Goal: Use online tool/utility: Utilize a website feature to perform a specific function

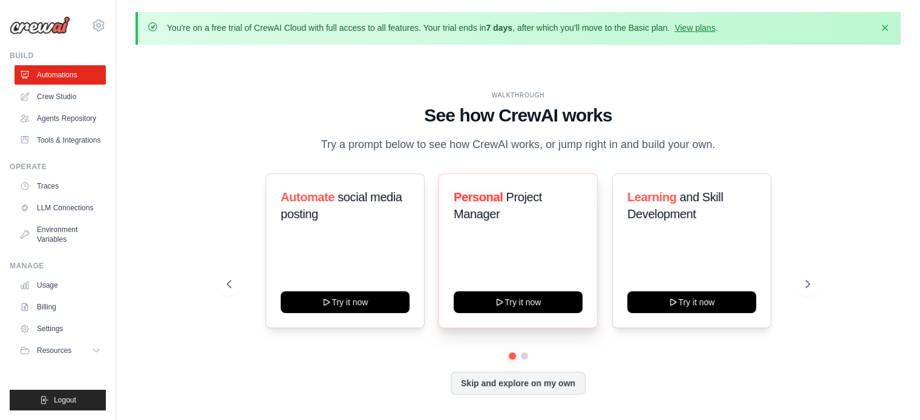
scroll to position [42, 0]
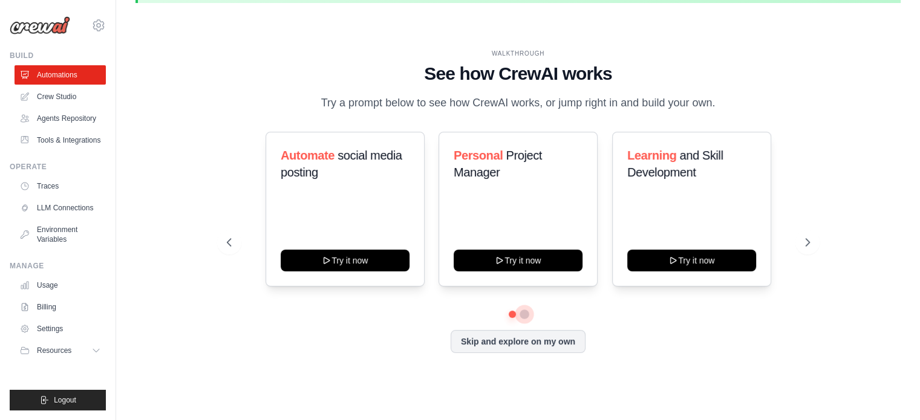
click at [523, 317] on button at bounding box center [525, 315] width 10 height 10
click at [513, 310] on button at bounding box center [511, 314] width 8 height 8
click at [343, 333] on div "Skip and explore on my own" at bounding box center [518, 341] width 583 height 23
click at [82, 207] on link "LLM Connections" at bounding box center [61, 207] width 91 height 19
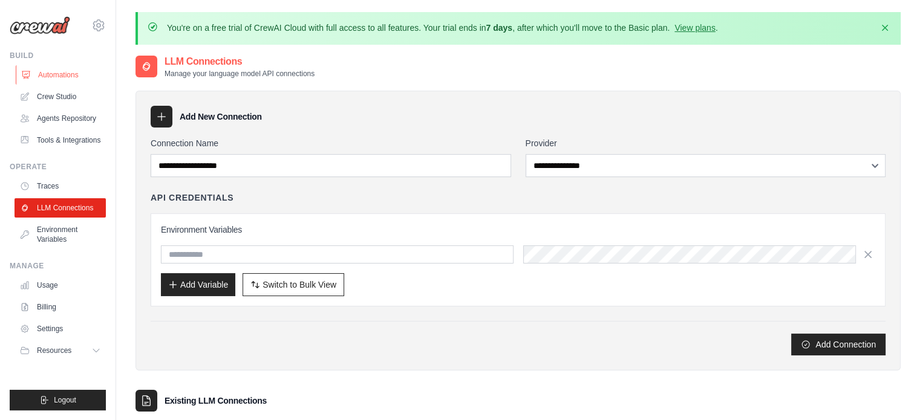
click at [73, 77] on link "Automations" at bounding box center [61, 74] width 91 height 19
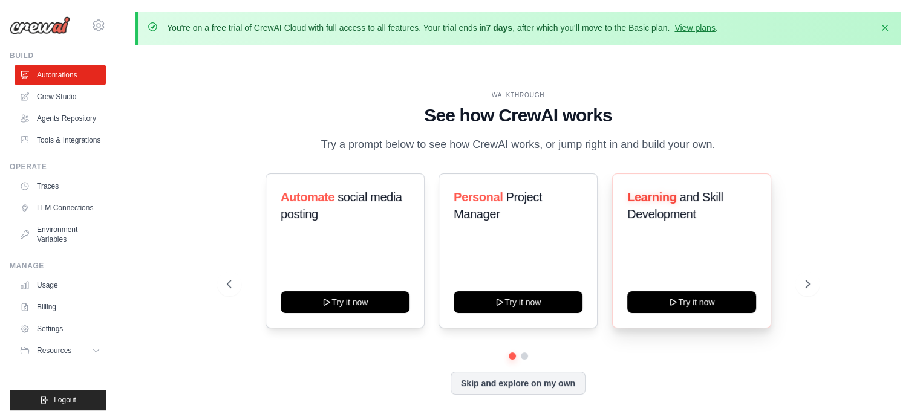
click at [653, 206] on span "and Skill Development" at bounding box center [675, 206] width 96 height 30
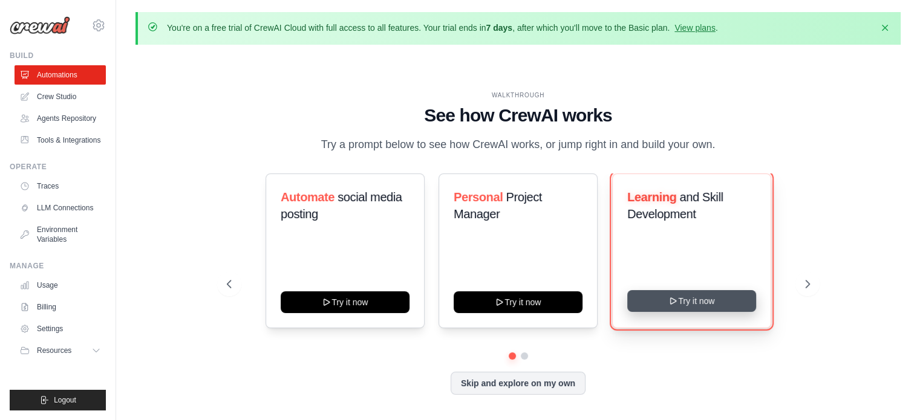
click at [693, 303] on button "Try it now" at bounding box center [691, 301] width 129 height 22
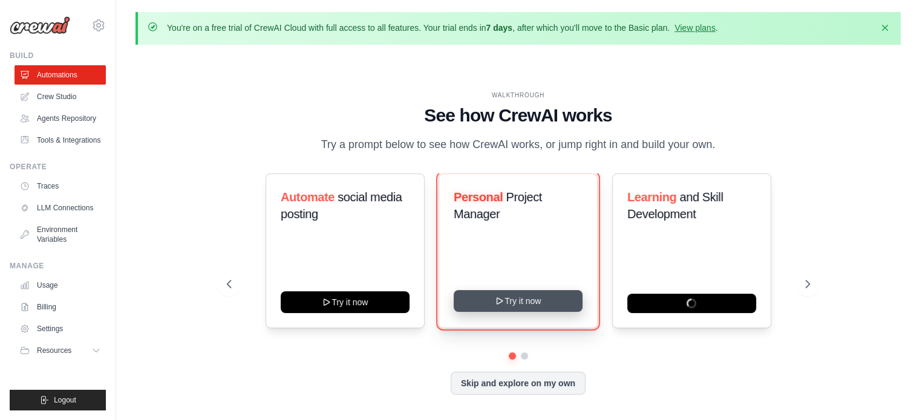
click at [527, 299] on button "Try it now" at bounding box center [518, 301] width 129 height 22
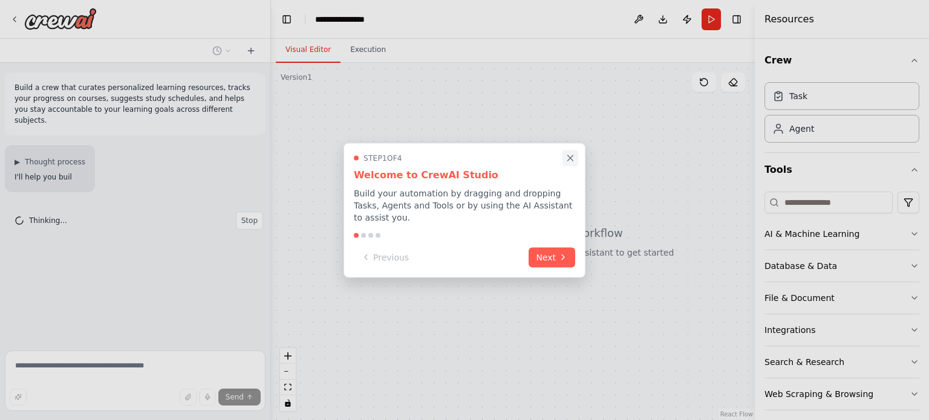
click at [569, 163] on icon "Close walkthrough" at bounding box center [570, 157] width 11 height 11
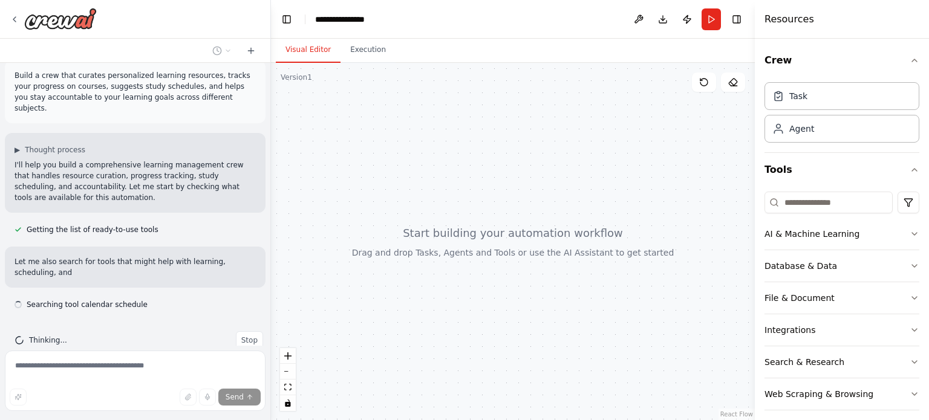
scroll to position [23, 0]
